Goal: Task Accomplishment & Management: Manage account settings

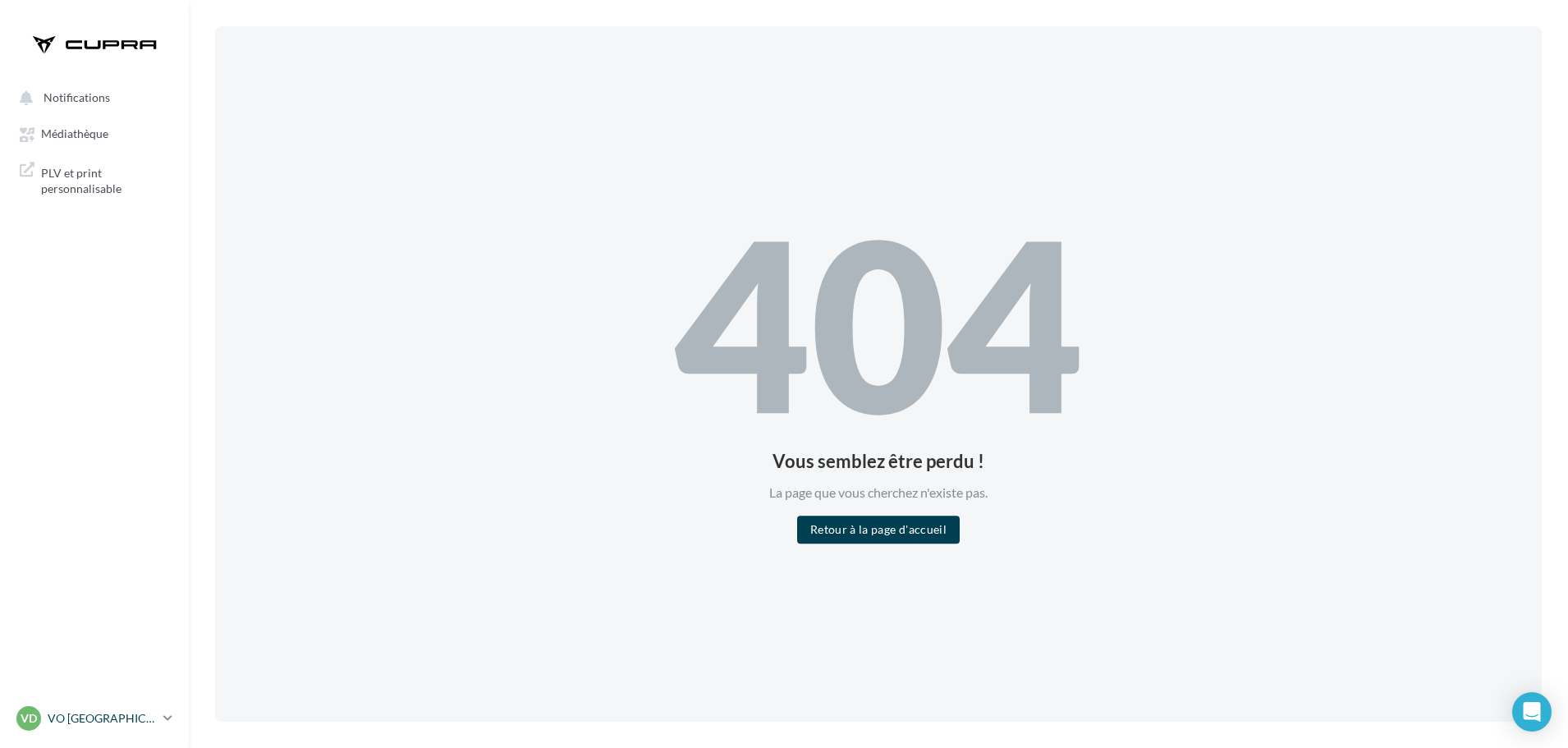
click at [54, 725] on p "VO [GEOGRAPHIC_DATA]" at bounding box center [102, 719] width 109 height 16
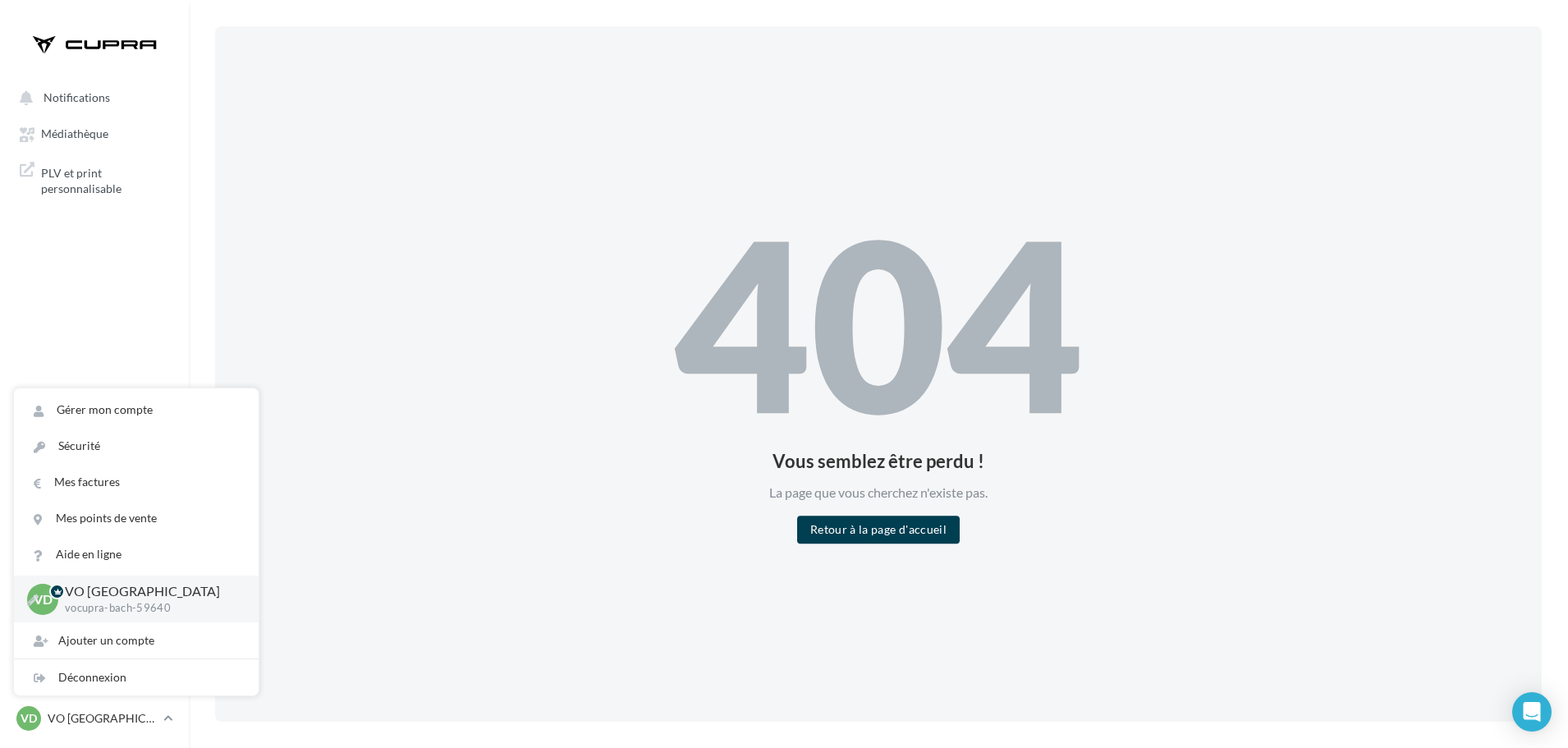
click at [107, 597] on p "VO [GEOGRAPHIC_DATA]" at bounding box center [148, 592] width 167 height 19
click at [121, 403] on link "Gérer mon compte" at bounding box center [136, 410] width 244 height 36
